Goal: Contribute content: Add original content to the website for others to see

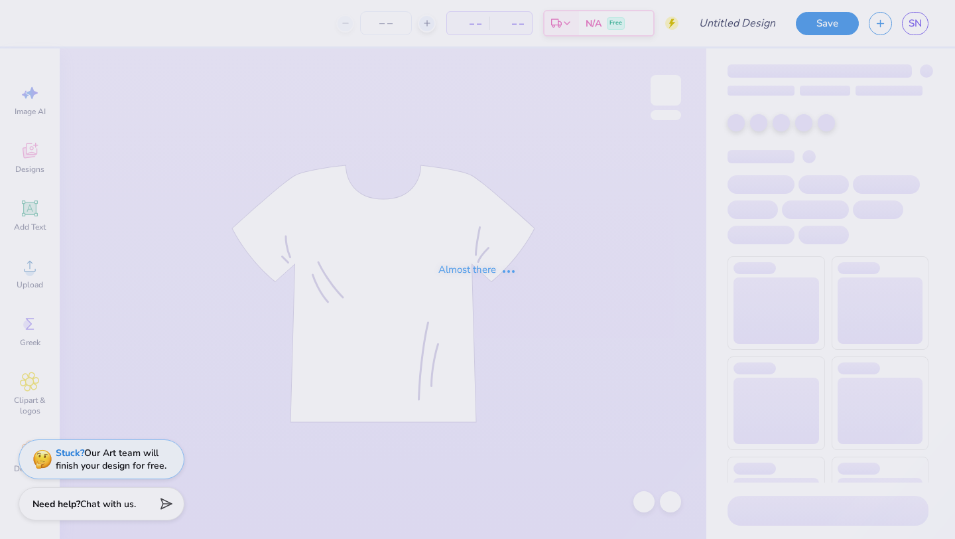
type input "[PERSON_NAME] kappa 2025 idea"
type input "60"
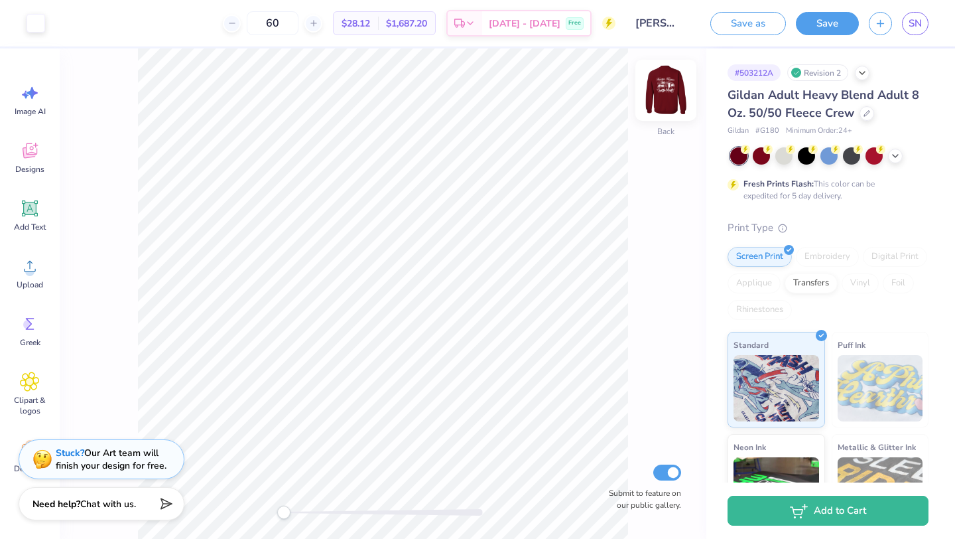
click at [667, 87] on img at bounding box center [666, 90] width 53 height 53
type input "5.67"
click at [669, 101] on img at bounding box center [666, 90] width 53 height 53
type input "4.27"
type input "4.33"
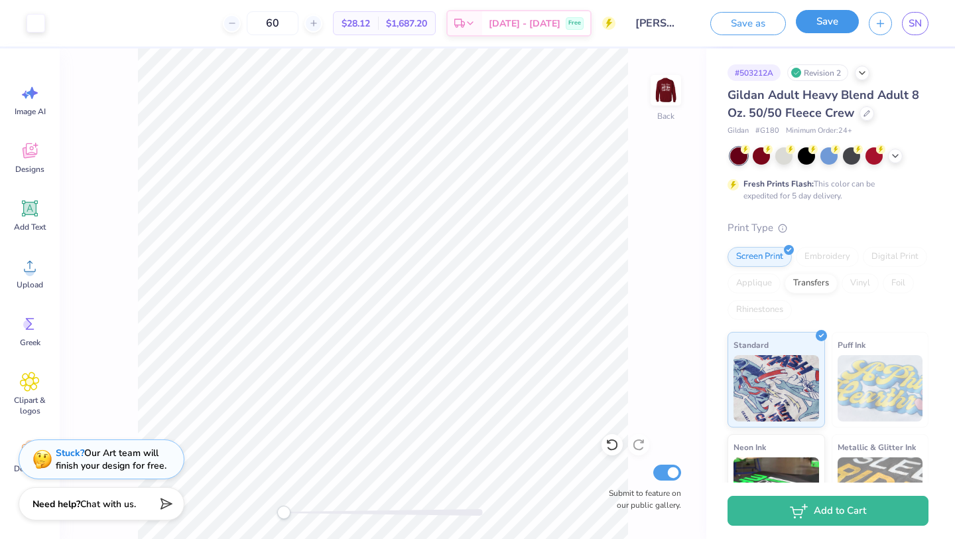
click at [841, 19] on button "Save" at bounding box center [827, 21] width 63 height 23
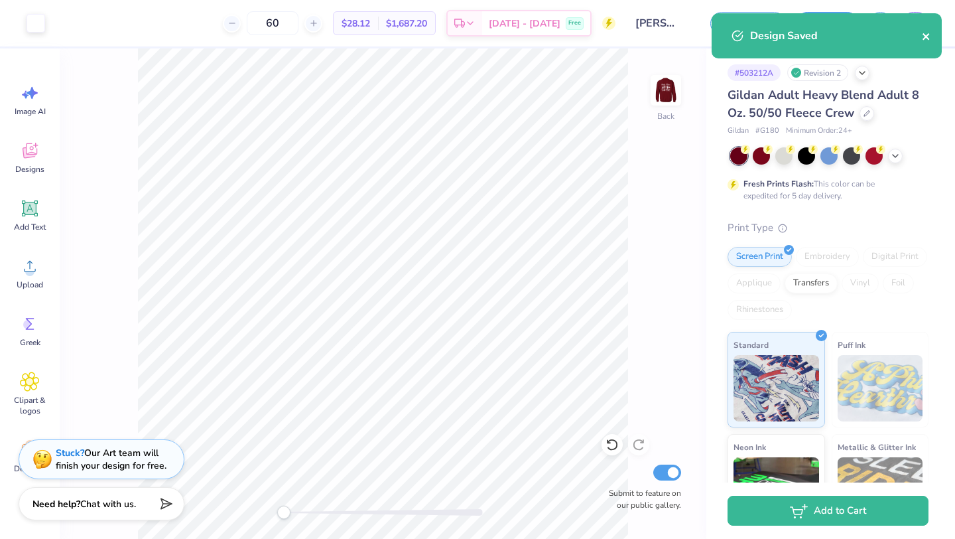
click at [929, 38] on icon "close" at bounding box center [926, 36] width 9 height 11
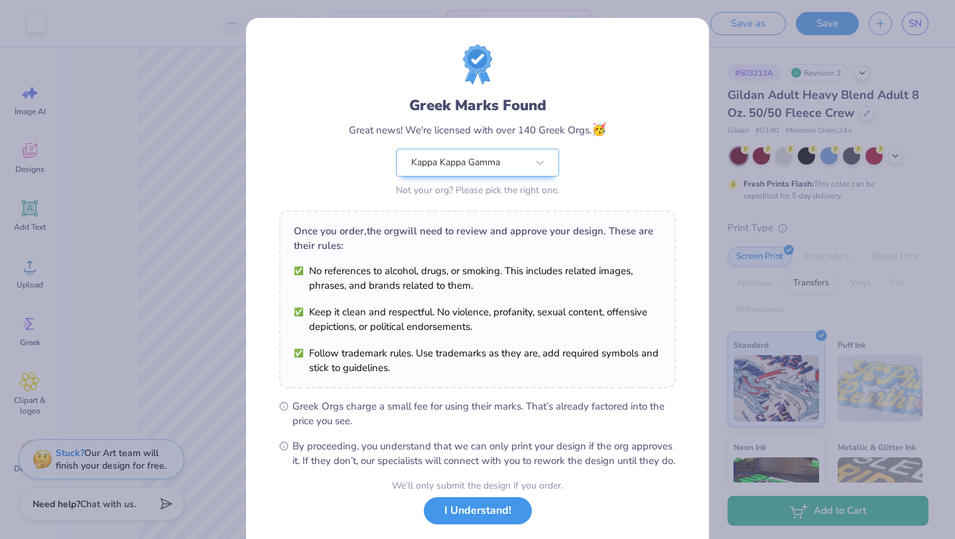
click at [481, 524] on button "I Understand!" at bounding box center [478, 510] width 108 height 27
